Goal: Book appointment/travel/reservation

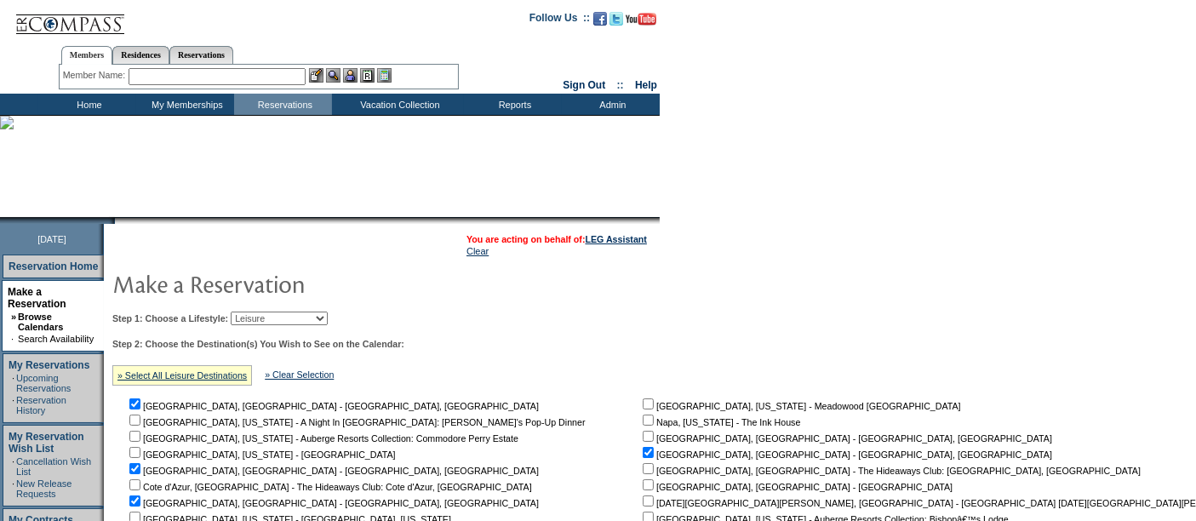
click at [307, 311] on select "Beach Leisure Metropolitan Mountain OIAL for Adventure OIAL for Couples OIAL fo…" at bounding box center [279, 318] width 97 height 14
select select "Metropolitan"
click at [260, 311] on select "Beach Leisure Metropolitan Mountain OIAL for Adventure OIAL for Couples OIAL fo…" at bounding box center [279, 318] width 97 height 14
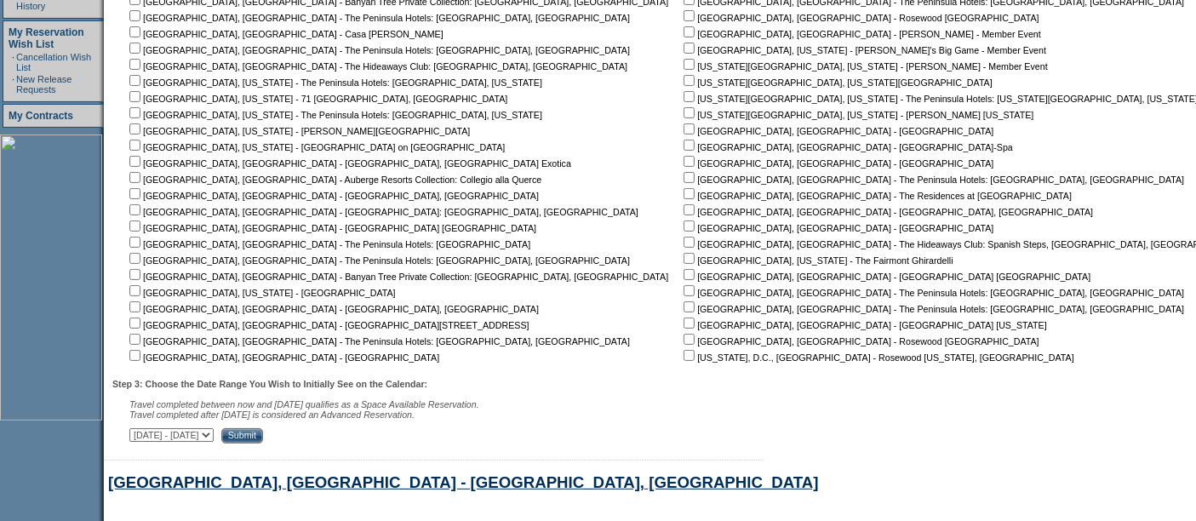
scroll to position [408, 0]
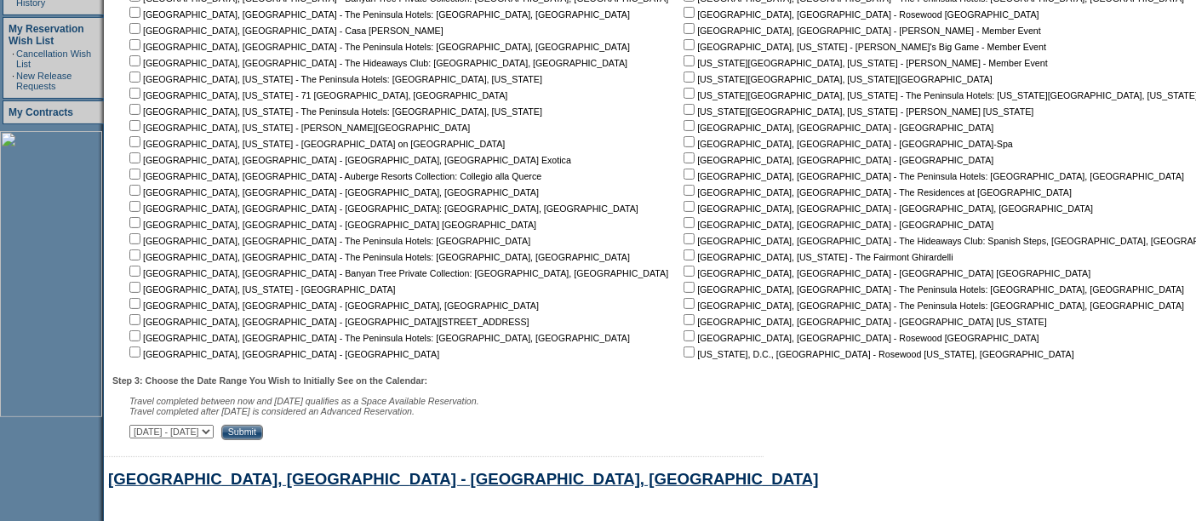
click at [683, 73] on input "checkbox" at bounding box center [688, 76] width 11 height 11
checkbox input "true"
click at [683, 105] on input "checkbox" at bounding box center [688, 109] width 11 height 11
checkbox input "true"
click at [214, 428] on select "[DATE] - [DATE] [DATE] - [DATE] [DATE] - [DATE] [DATE] - [DATE] [DATE] - [DATE]…" at bounding box center [171, 432] width 84 height 14
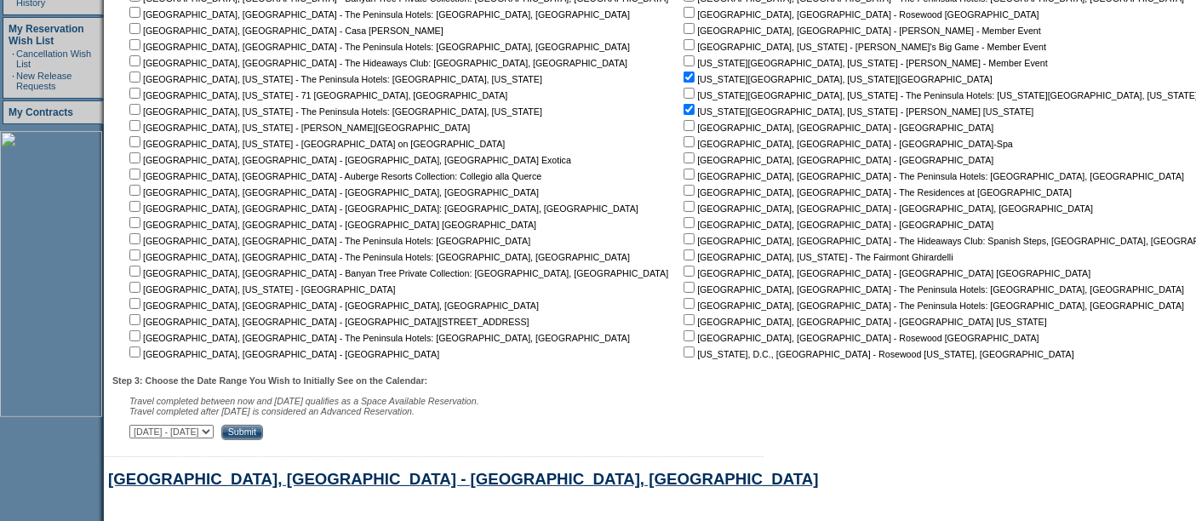
select select "[DATE]|[DATE]"
click at [138, 425] on select "[DATE] - [DATE] [DATE] - [DATE] [DATE] - [DATE] [DATE] - [DATE] [DATE] - [DATE]…" at bounding box center [171, 432] width 84 height 14
click at [263, 427] on input "Submit" at bounding box center [242, 432] width 42 height 15
